Goal: Book appointment/travel/reservation

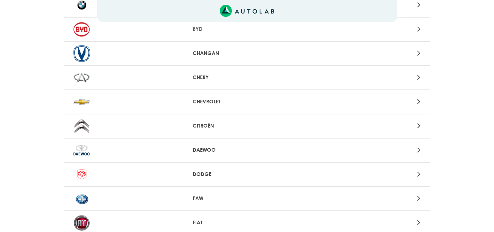
scroll to position [146, 0]
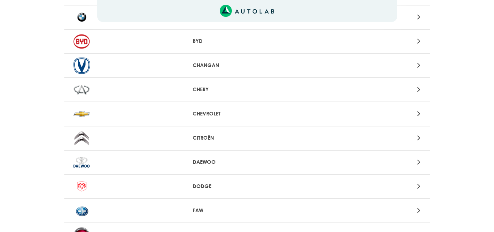
scroll to position [131, 0]
click at [421, 89] on icon at bounding box center [419, 90] width 3 height 10
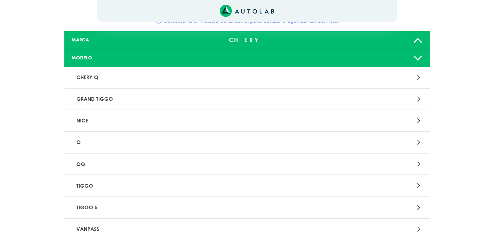
scroll to position [22, 0]
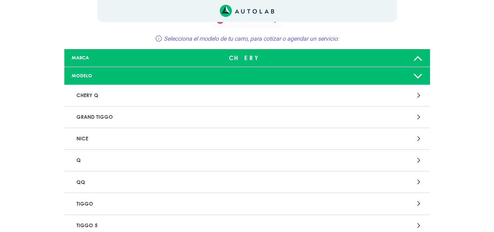
click at [148, 95] on p "CHERY Q" at bounding box center [188, 96] width 228 height 14
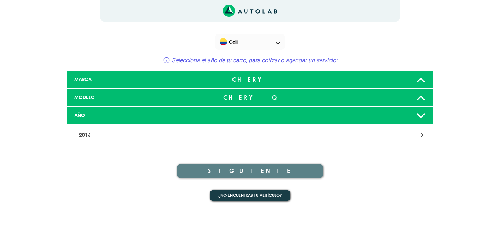
click at [297, 96] on div "CHERY Q" at bounding box center [250, 97] width 121 height 15
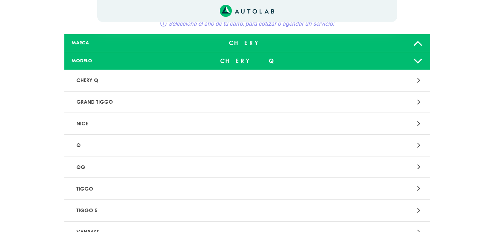
scroll to position [73, 0]
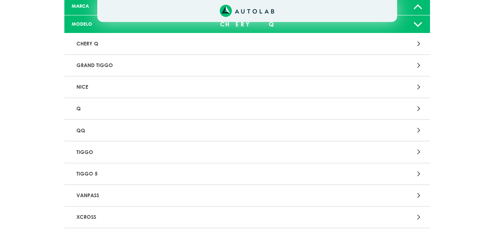
click at [147, 154] on p "TIGGO" at bounding box center [188, 152] width 228 height 14
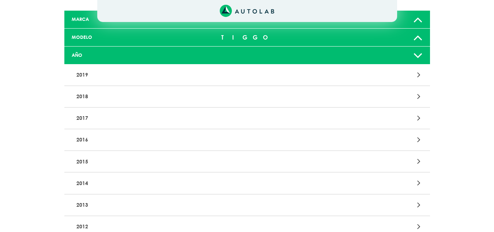
scroll to position [73, 0]
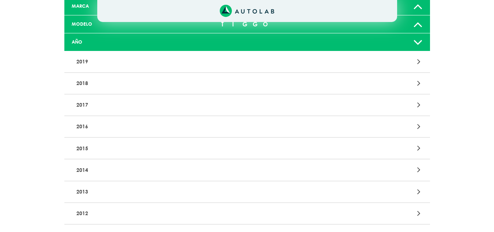
click at [147, 152] on p "2015" at bounding box center [188, 148] width 228 height 14
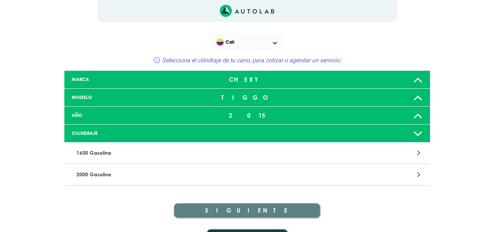
click at [227, 152] on p "1600 Gasolina" at bounding box center [188, 153] width 228 height 14
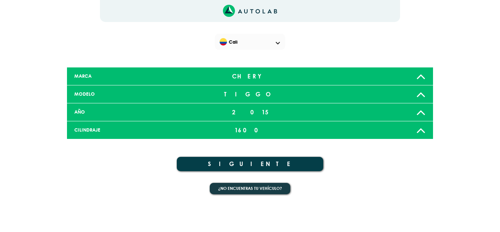
click at [264, 162] on button "SIGUIENTE" at bounding box center [250, 164] width 146 height 14
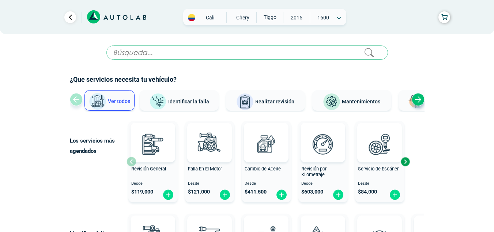
click at [415, 98] on div "Next slide" at bounding box center [418, 99] width 13 height 13
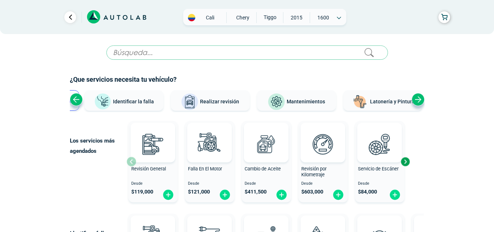
click at [415, 98] on div "Next slide" at bounding box center [418, 99] width 13 height 13
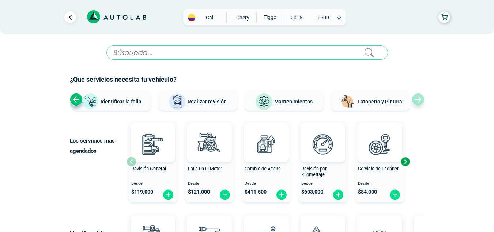
click at [221, 104] on span "Realizar revisión" at bounding box center [207, 101] width 39 height 6
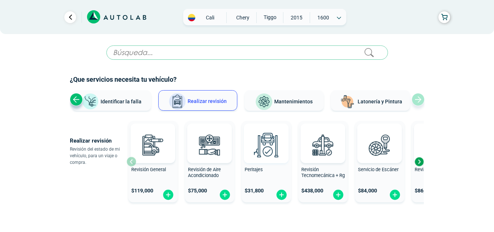
click at [273, 146] on img at bounding box center [266, 144] width 32 height 32
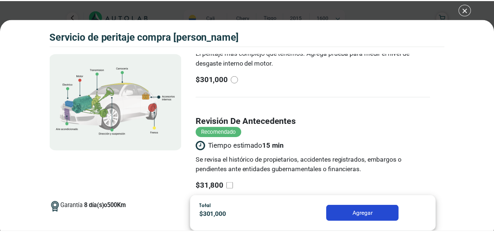
scroll to position [183, 0]
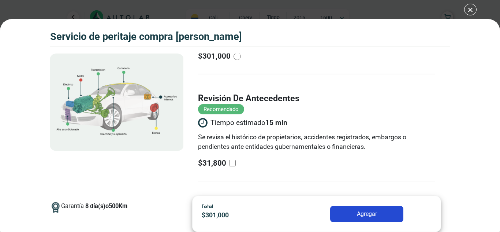
click at [363, 209] on button "Agregar" at bounding box center [366, 214] width 73 height 16
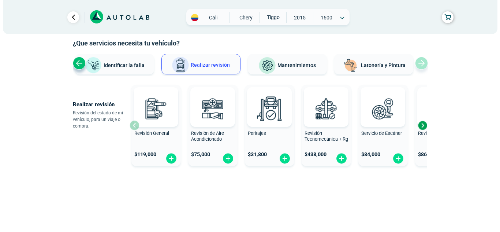
scroll to position [37, 0]
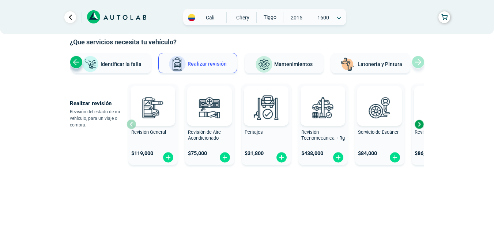
click at [419, 124] on div "Next slide" at bounding box center [419, 124] width 11 height 11
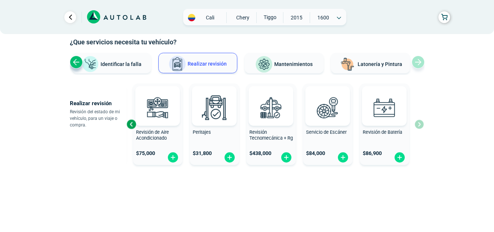
click at [206, 136] on div "Peritajes" at bounding box center [214, 136] width 49 height 15
radio input "true"
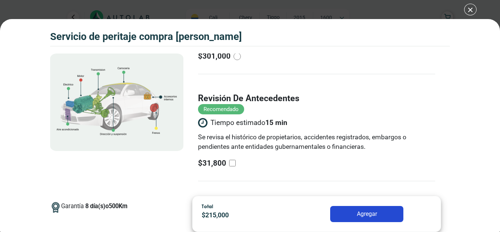
click at [231, 162] on input "revisión de antecedentes Recomendado Tiempo estimado 15 min Se revisa el histór…" at bounding box center [232, 163] width 7 height 7
checkbox input "true"
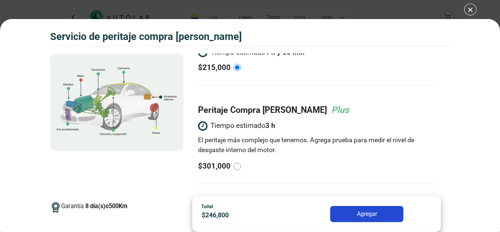
scroll to position [183, 0]
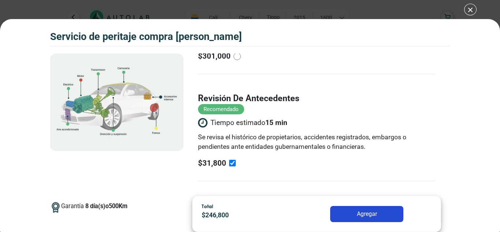
click at [472, 11] on div "Volkswagen Crossfox 2018 SERVICIO DE PERITAJE COMPRA [PERSON_NAME] 8 500 Km" at bounding box center [250, 116] width 500 height 232
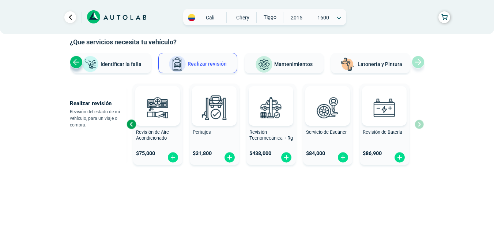
click at [127, 64] on span "Identificar la falla" at bounding box center [121, 64] width 41 height 6
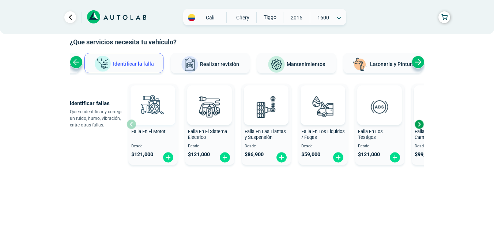
click at [153, 118] on img at bounding box center [153, 106] width 32 height 32
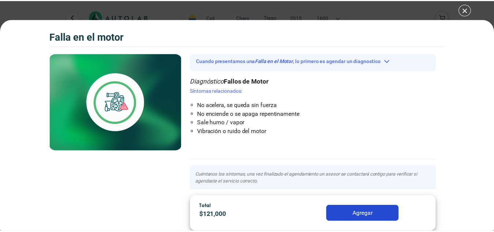
scroll to position [35, 0]
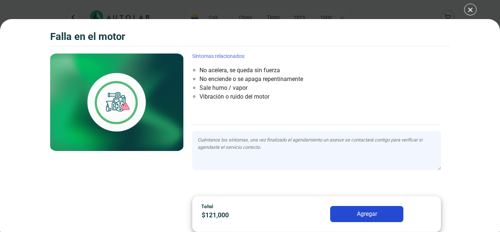
click at [473, 8] on div "Falla en el Motor Falla en el Motor Falla en el Motor" at bounding box center [250, 116] width 500 height 232
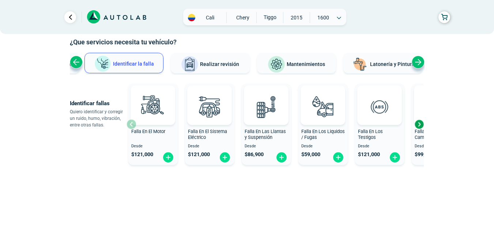
click at [422, 128] on div "Next slide" at bounding box center [419, 124] width 11 height 11
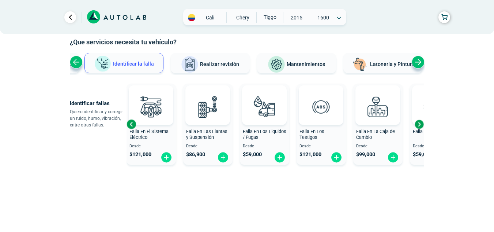
click at [422, 126] on div "Next slide" at bounding box center [419, 124] width 11 height 11
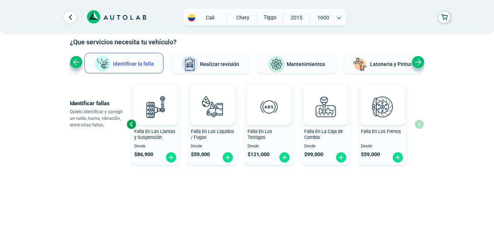
click at [422, 126] on div "Falla En El Motor Desde $ 121,000 Falla En El Sistema Eléctrico Desde $ 121,000…" at bounding box center [276, 124] width 298 height 87
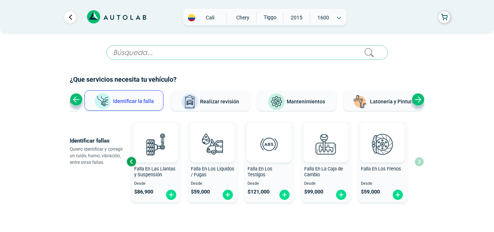
click at [231, 101] on span "Realizar revisión" at bounding box center [219, 101] width 39 height 6
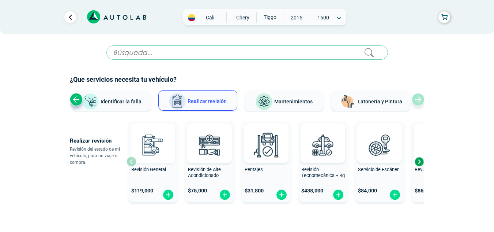
click at [162, 150] on img at bounding box center [153, 144] width 32 height 32
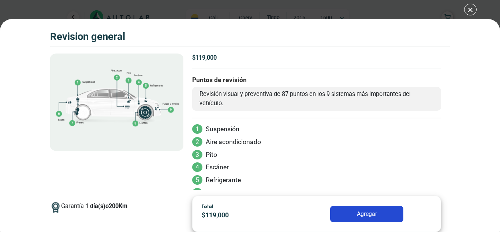
click at [469, 9] on div "Volkswagen Crossfox 2018 REVISION GENERAL $ 119,000 1 200" at bounding box center [250, 116] width 500 height 232
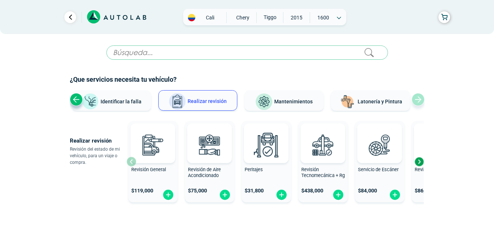
click at [311, 94] on button "Mantenimientos" at bounding box center [284, 100] width 79 height 20
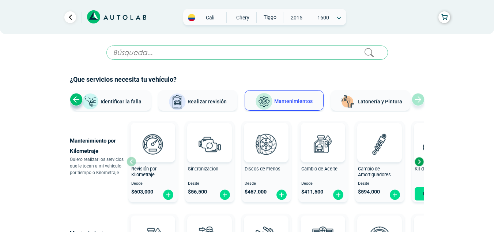
click at [421, 164] on div "Next slide" at bounding box center [419, 161] width 11 height 11
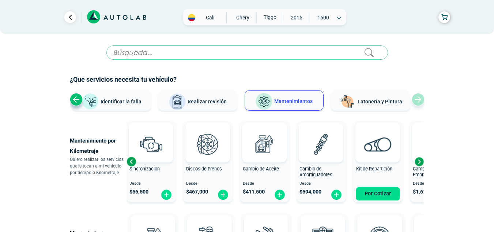
click at [421, 164] on div "Next slide" at bounding box center [419, 161] width 11 height 11
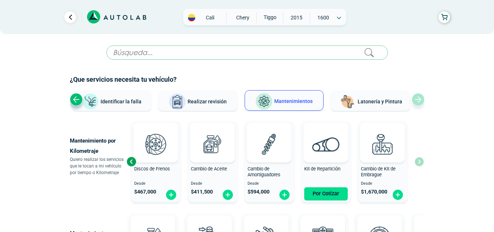
click at [421, 164] on div "Revisión por Kilometraje Desde $ 603,000 Sincronizacion Desde $ 56,500 Discos d…" at bounding box center [276, 161] width 298 height 87
click at [418, 102] on div "Ver todos Identificar la falla Realizar revisión Mantenimientos Latonería y Pin…" at bounding box center [247, 101] width 355 height 22
click at [65, 98] on div "× ESTE SERVICIO YA ESTÁ INCLUÍDO Launch demo modal x" at bounding box center [247, 203] width 366 height 316
click at [71, 98] on div "Previous slide" at bounding box center [76, 99] width 13 height 13
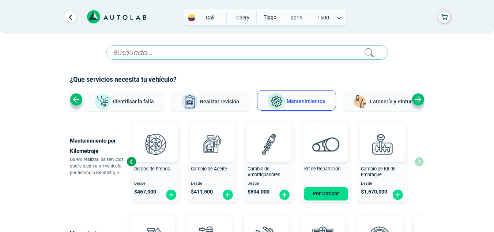
click at [82, 101] on div "Previous slide" at bounding box center [76, 99] width 13 height 13
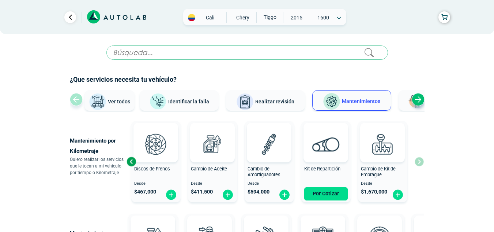
click at [82, 101] on div "Ver todos Identificar la falla Realizar revisión Mantenimientos Latonería y Pin…" at bounding box center [247, 101] width 355 height 22
click at [121, 104] on span "Ver todos" at bounding box center [119, 101] width 22 height 6
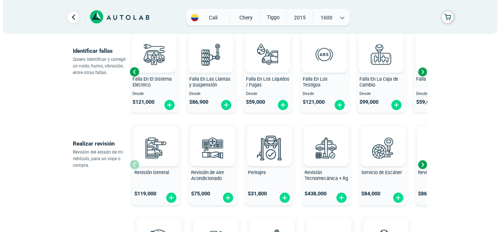
scroll to position [171, 0]
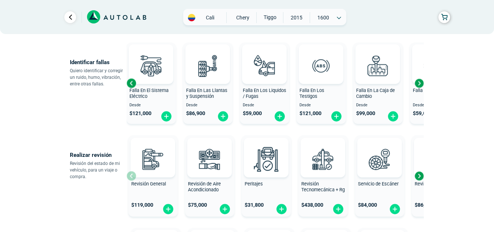
click at [421, 172] on div "Next slide" at bounding box center [419, 175] width 11 height 11
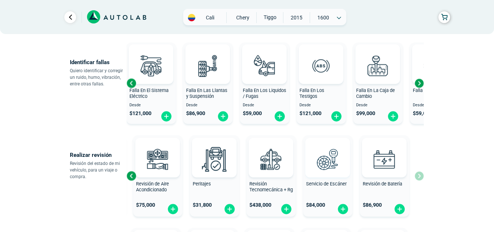
click at [313, 171] on img at bounding box center [328, 159] width 32 height 32
click at [229, 165] on img at bounding box center [214, 159] width 32 height 32
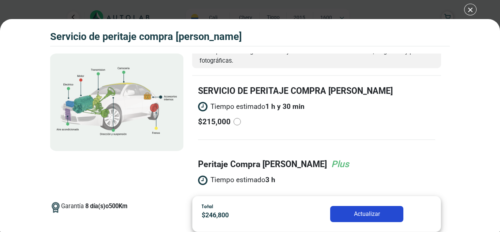
scroll to position [37, 0]
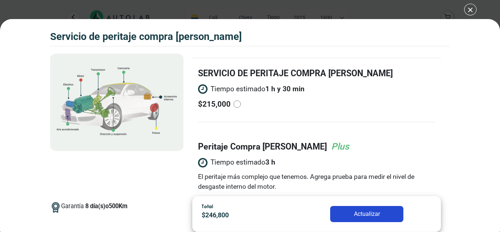
click at [235, 106] on input "radio" at bounding box center [236, 103] width 7 height 7
radio input "true"
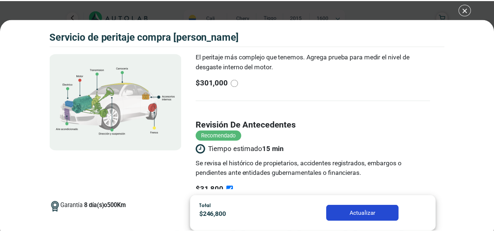
scroll to position [183, 0]
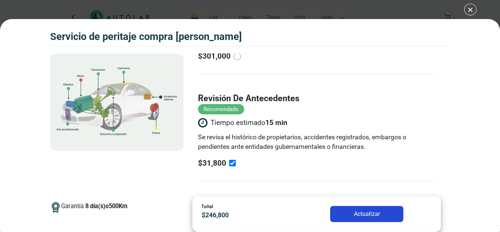
click at [359, 207] on button "Actualizar" at bounding box center [366, 214] width 73 height 16
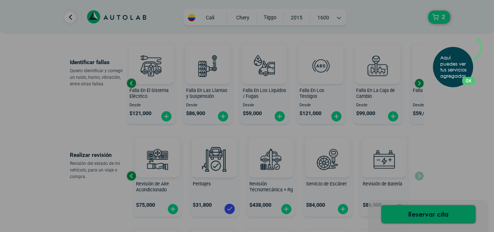
click at [425, 214] on div "Aquí puedes ver tus servicios agregados. OK .aex,.bex{fill:none!important;strok…" at bounding box center [247, 116] width 494 height 232
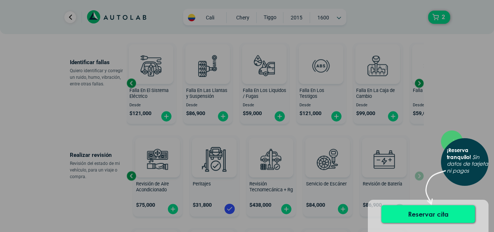
click at [427, 216] on button "Reservar cita" at bounding box center [429, 214] width 94 height 18
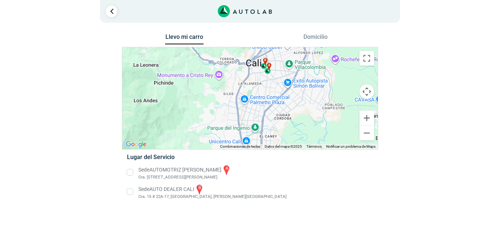
click at [312, 35] on button "Domicilio" at bounding box center [315, 38] width 38 height 11
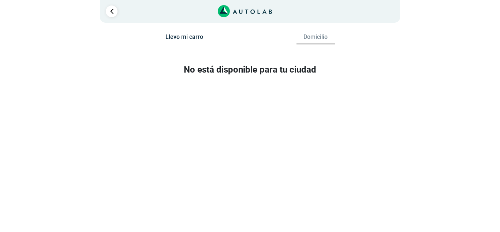
click at [192, 37] on button "Llevo mi carro" at bounding box center [184, 38] width 38 height 11
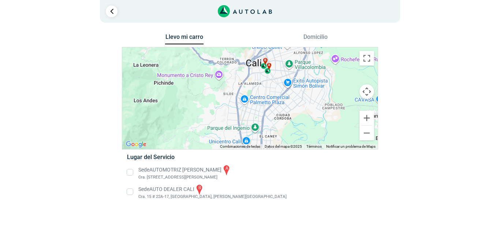
click at [130, 173] on li "Sede AUTOMOTRIZ [PERSON_NAME] a Cra. [STREET_ADDRESS][PERSON_NAME]" at bounding box center [249, 172] width 257 height 16
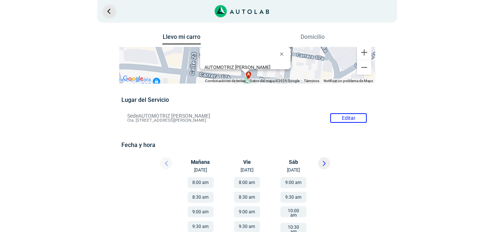
click at [107, 12] on link "Ir al paso anterior" at bounding box center [109, 11] width 12 height 12
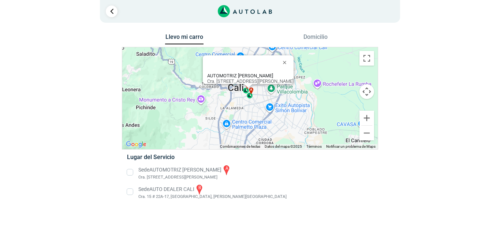
click at [131, 191] on li "Sede AUTO DEALER CALI b [STREET_ADDRESS][PERSON_NAME]" at bounding box center [249, 191] width 257 height 16
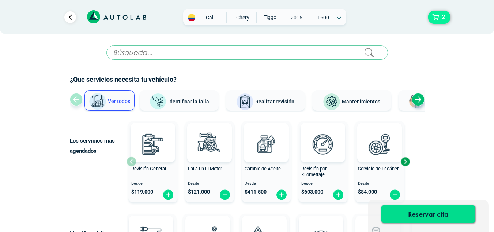
click at [439, 17] on button "2" at bounding box center [440, 17] width 22 height 13
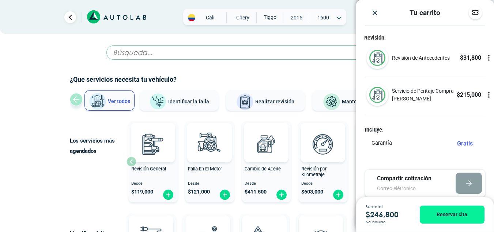
click at [486, 59] on icon at bounding box center [489, 57] width 7 height 7
click at [490, 59] on icon at bounding box center [490, 58] width 0 height 2
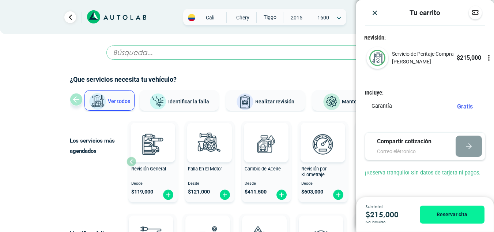
click at [290, 66] on div at bounding box center [247, 70] width 355 height 9
click at [302, 71] on div at bounding box center [247, 70] width 355 height 9
click at [373, 14] on img "Close" at bounding box center [374, 12] width 7 height 7
